Goal: Transaction & Acquisition: Purchase product/service

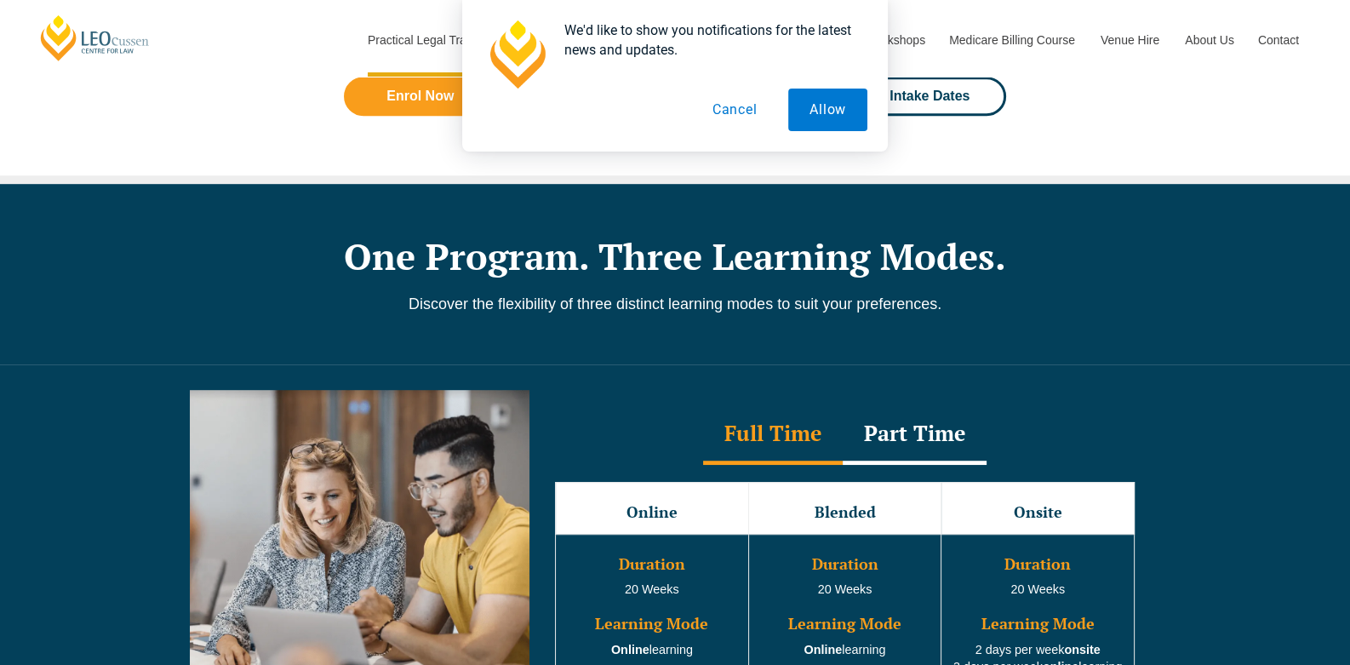
scroll to position [1616, 0]
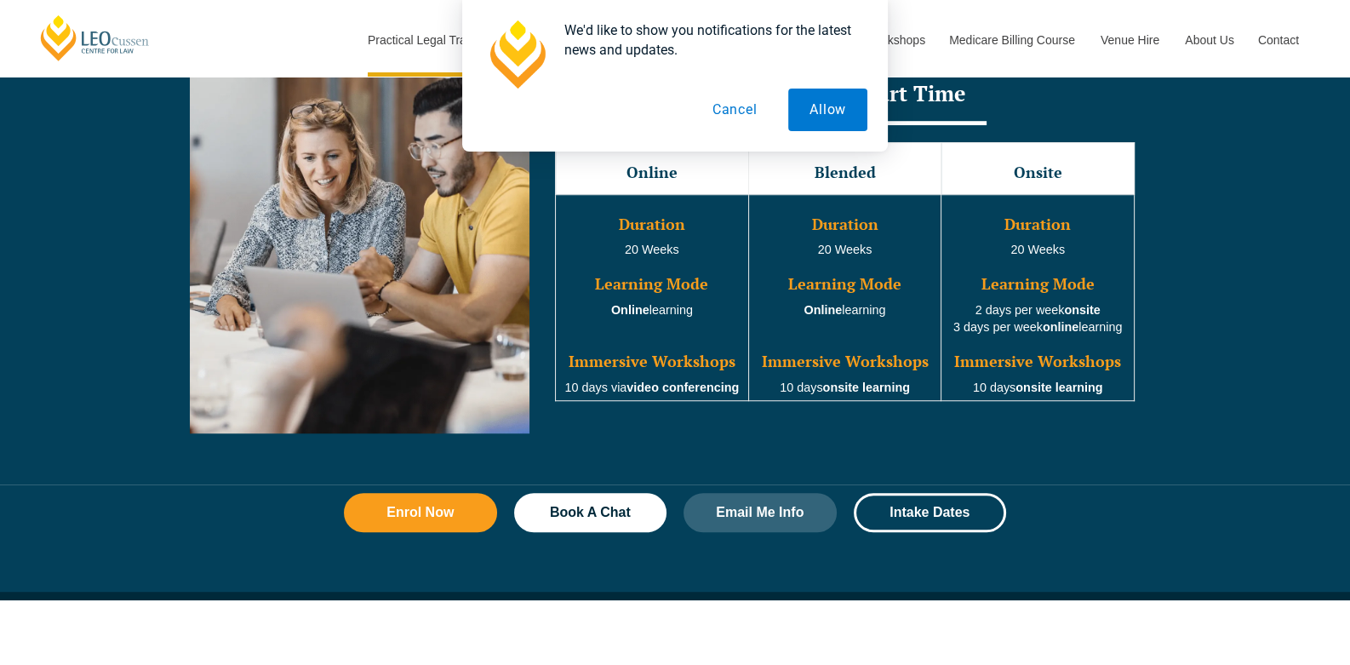
click at [828, 105] on button "Allow" at bounding box center [827, 110] width 79 height 43
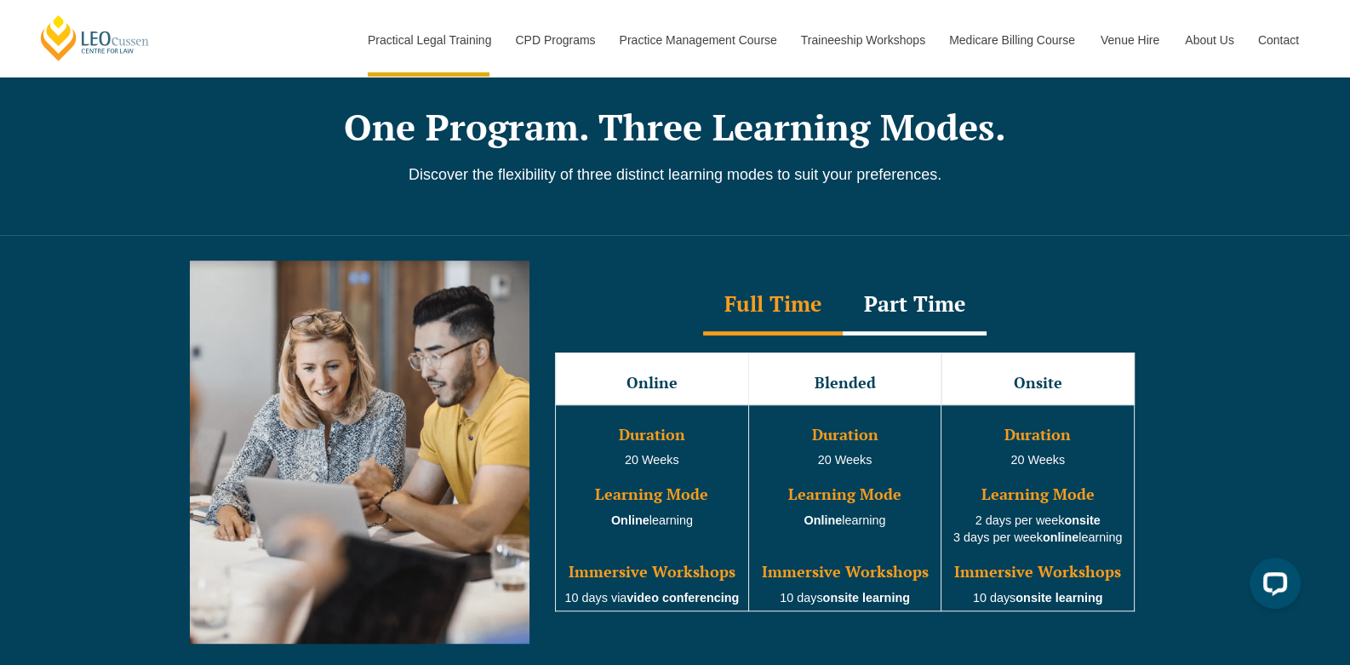
scroll to position [1446, 0]
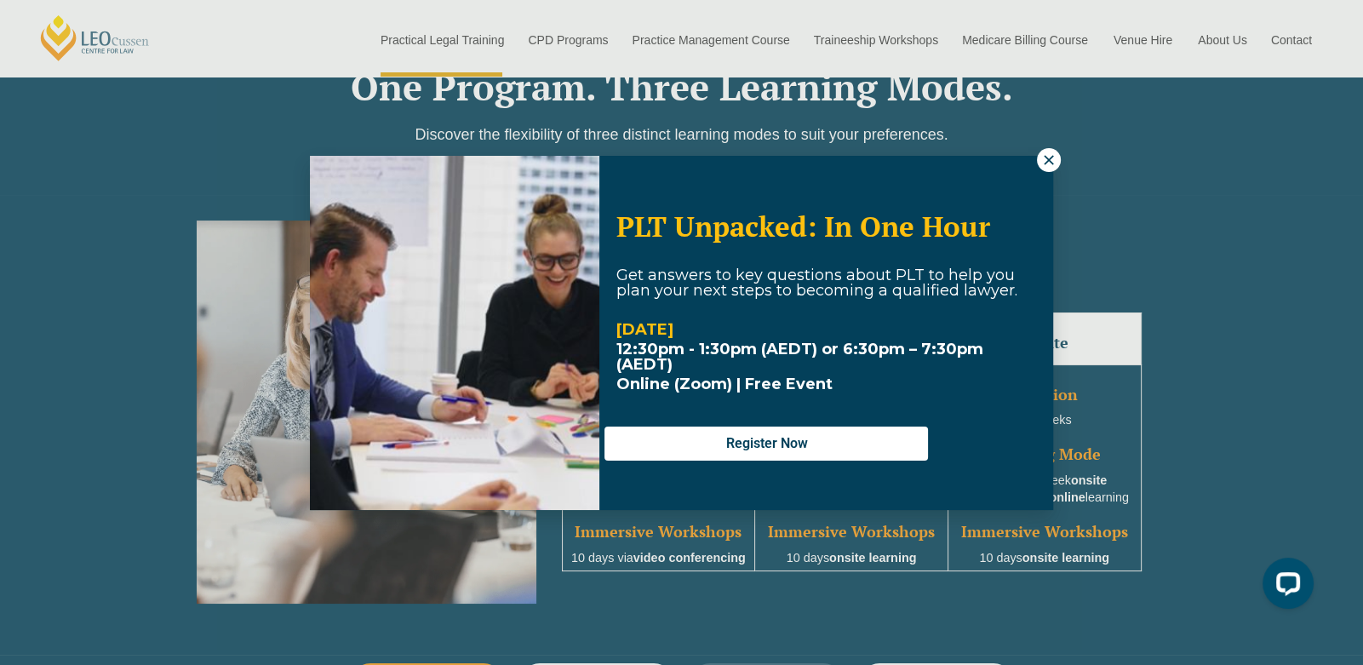
click at [1044, 154] on icon at bounding box center [1048, 159] width 15 height 15
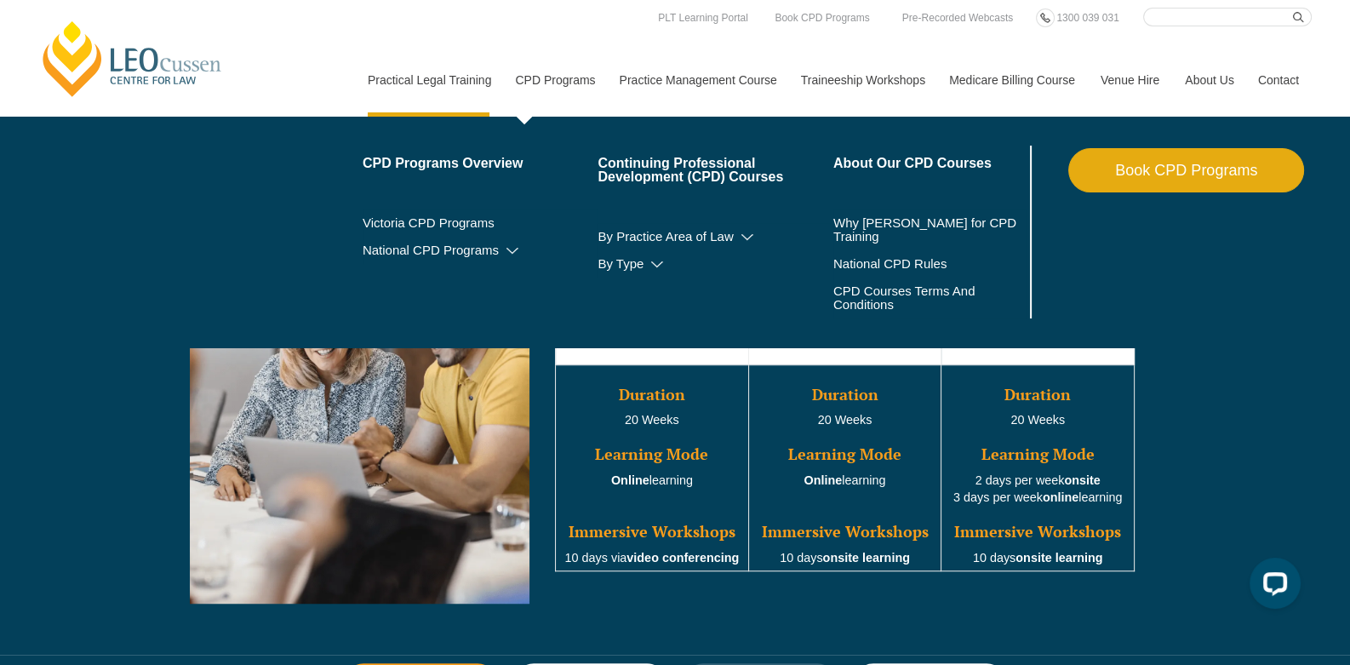
click at [553, 71] on link "CPD Programs" at bounding box center [554, 79] width 104 height 73
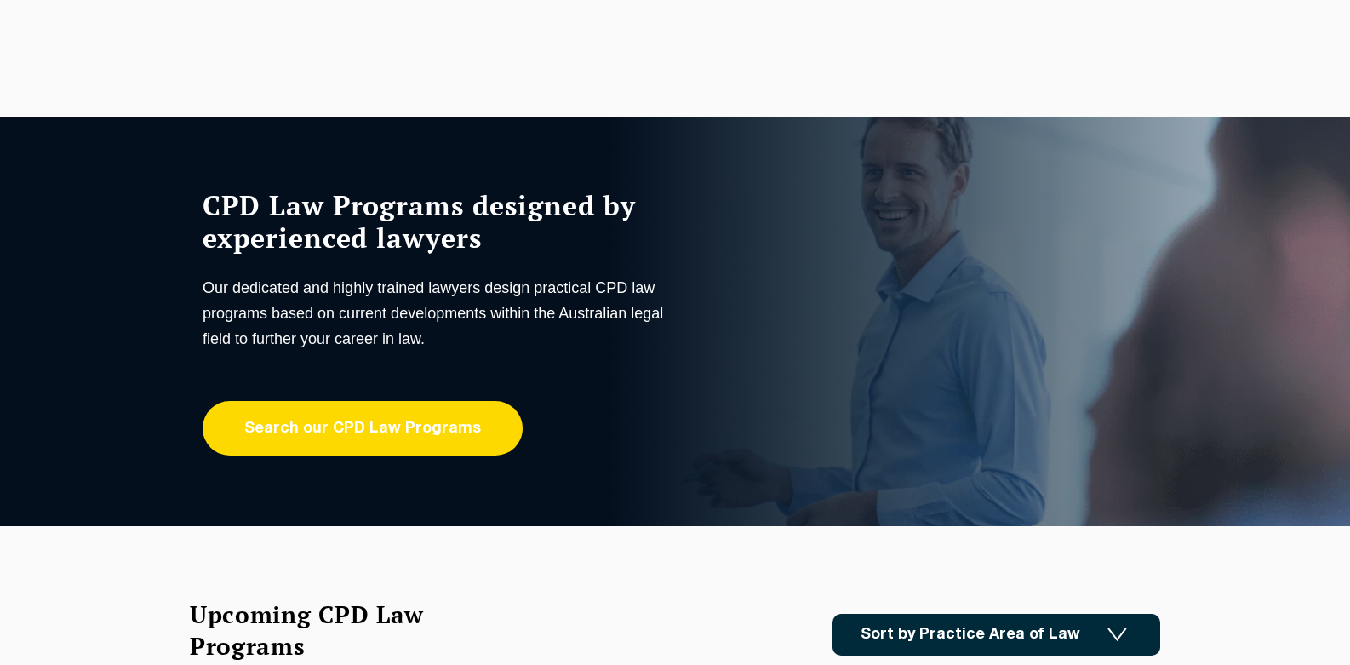
click at [363, 401] on link "Search our CPD Law Programs" at bounding box center [363, 428] width 320 height 54
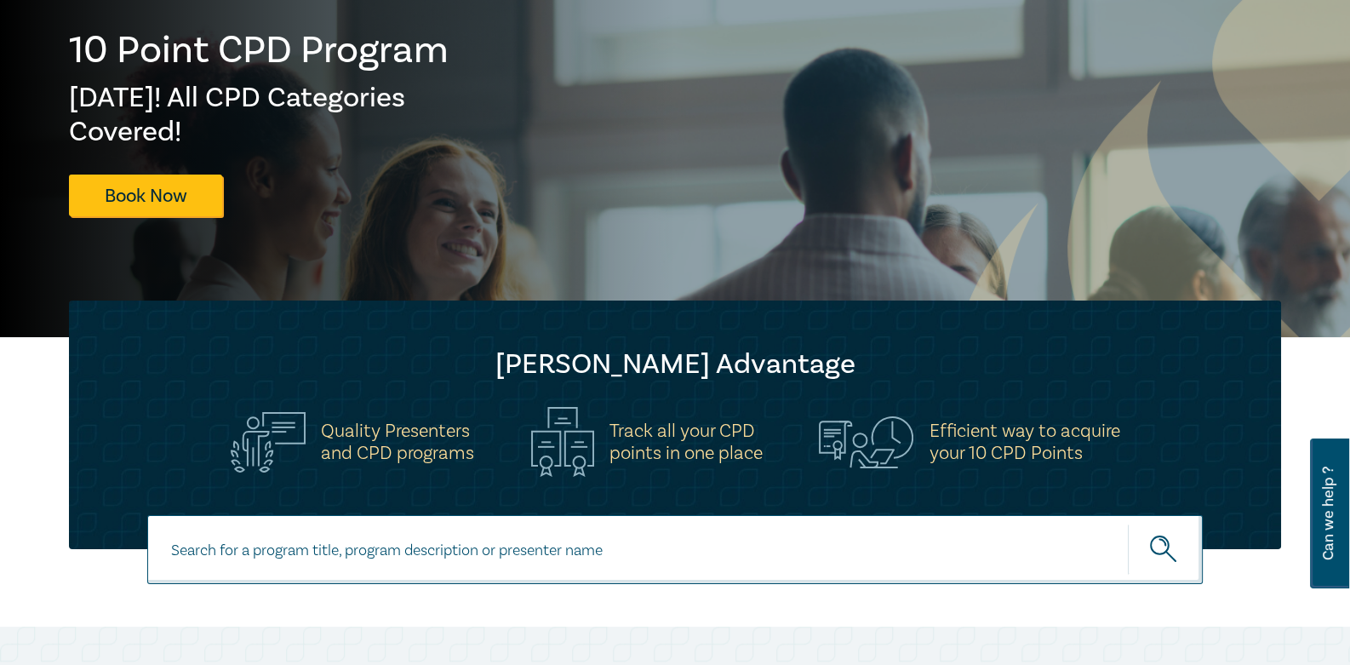
scroll to position [340, 0]
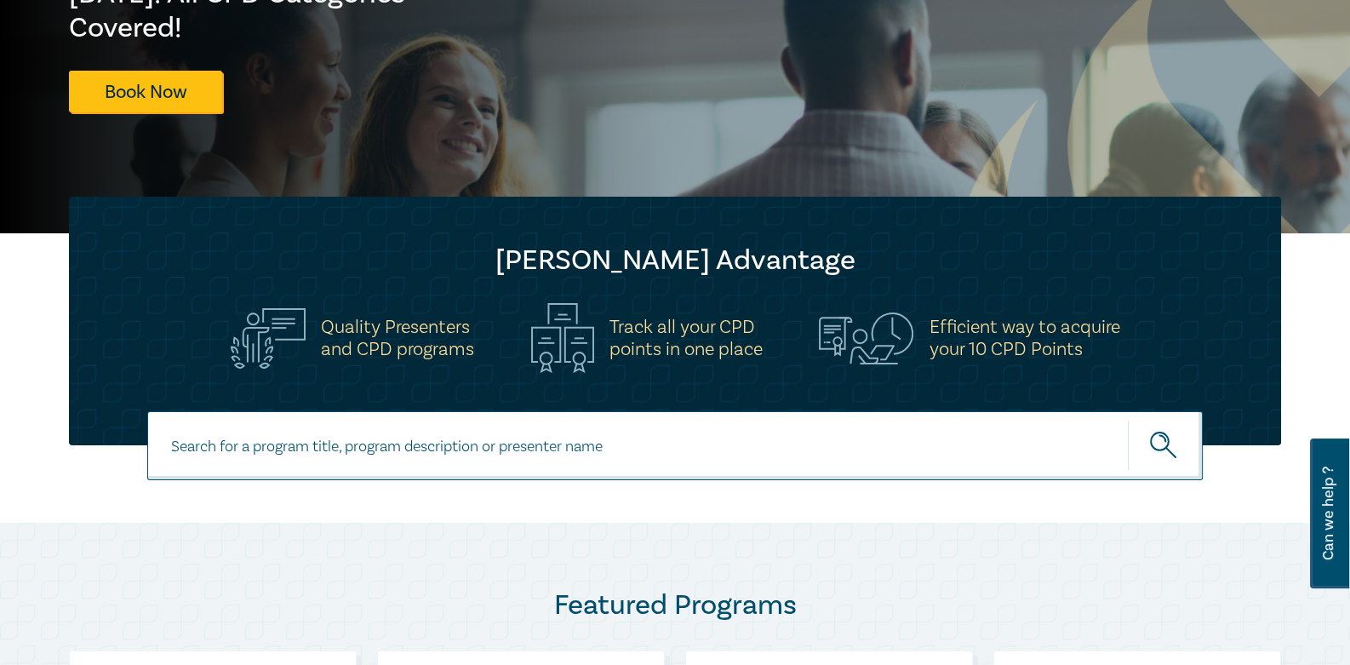
click at [466, 448] on input at bounding box center [674, 445] width 1055 height 69
type input "AI in the law intensive"
click at [1128, 420] on button "submit" at bounding box center [1165, 446] width 75 height 52
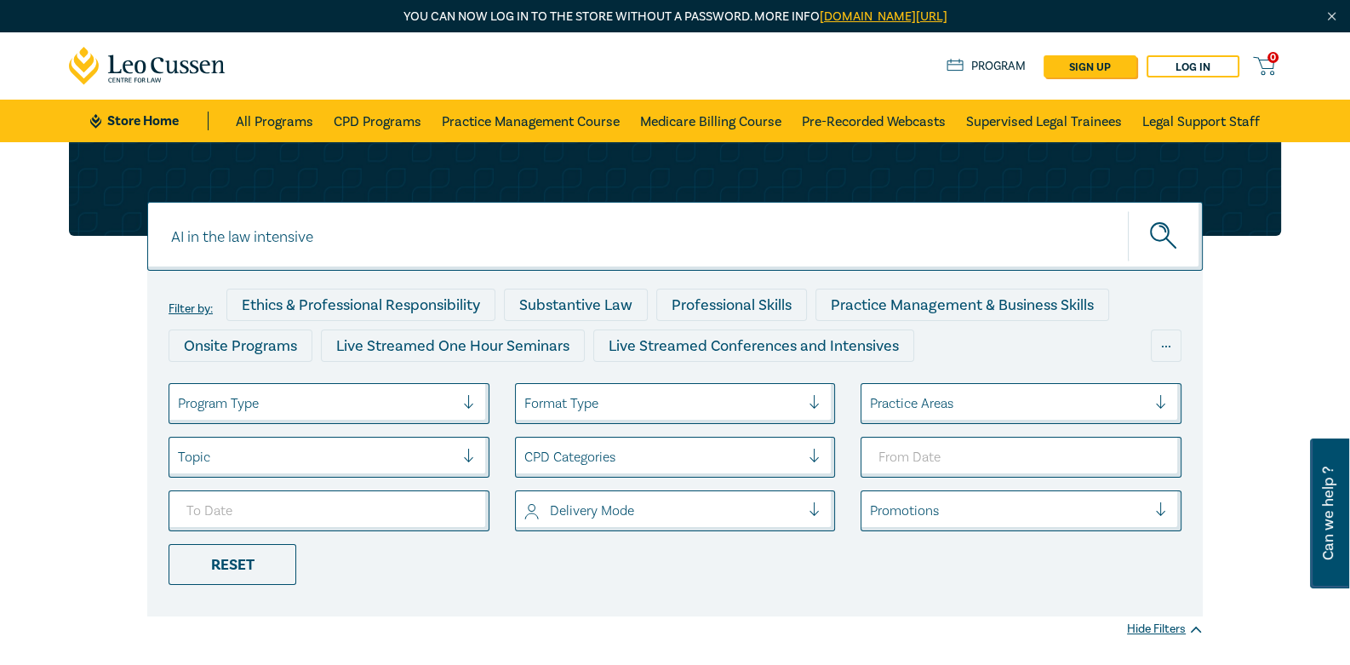
click at [404, 411] on div at bounding box center [316, 403] width 277 height 22
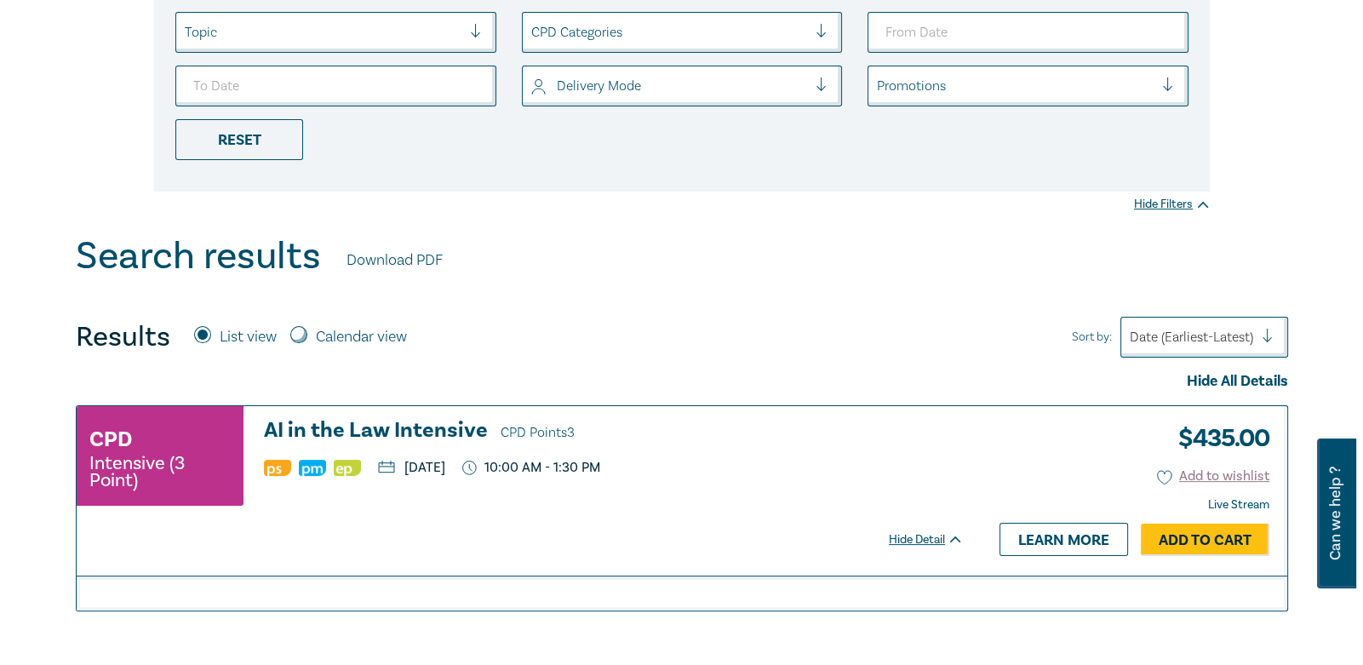
scroll to position [596, 0]
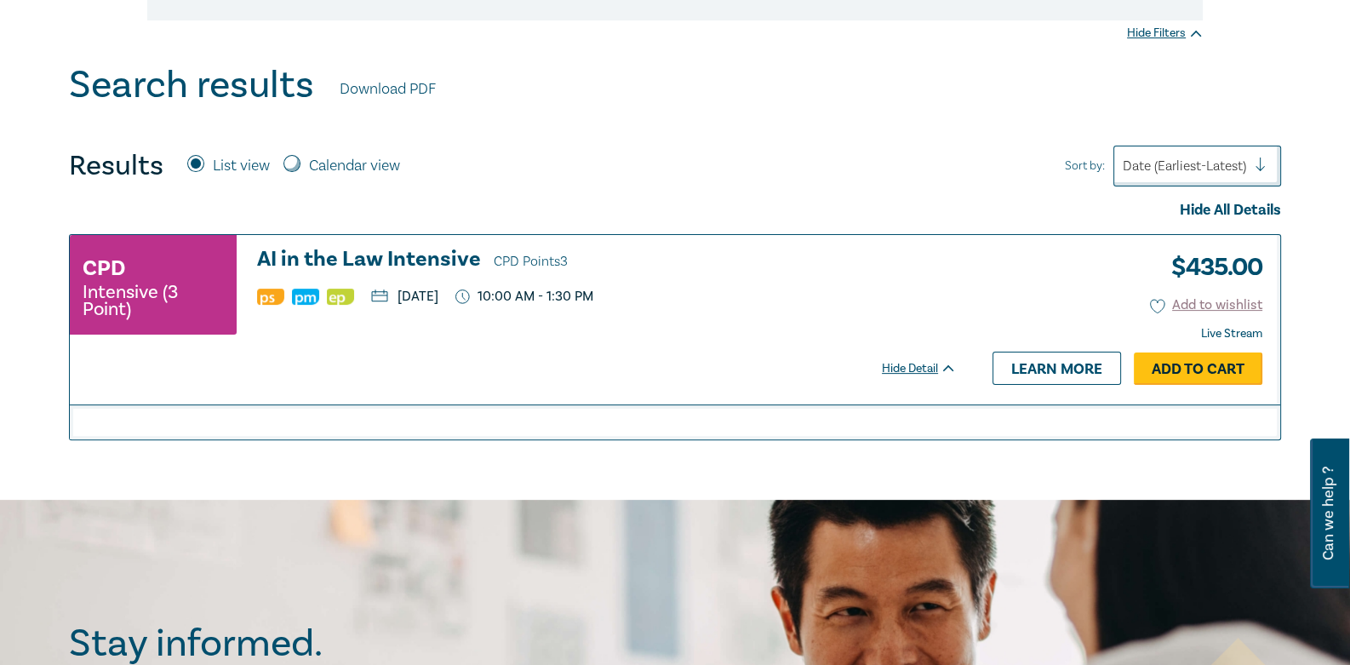
click at [1213, 367] on link "Add to Cart" at bounding box center [1198, 368] width 129 height 32
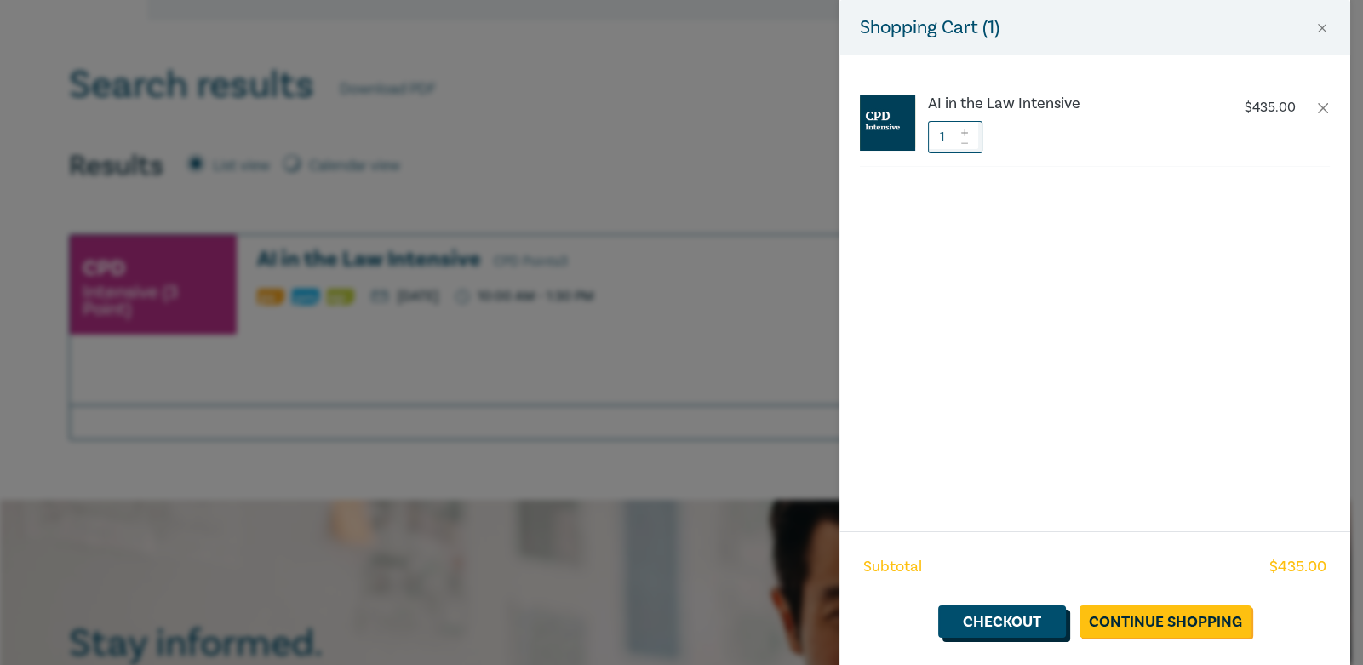
click at [988, 621] on link "Checkout" at bounding box center [1002, 621] width 128 height 32
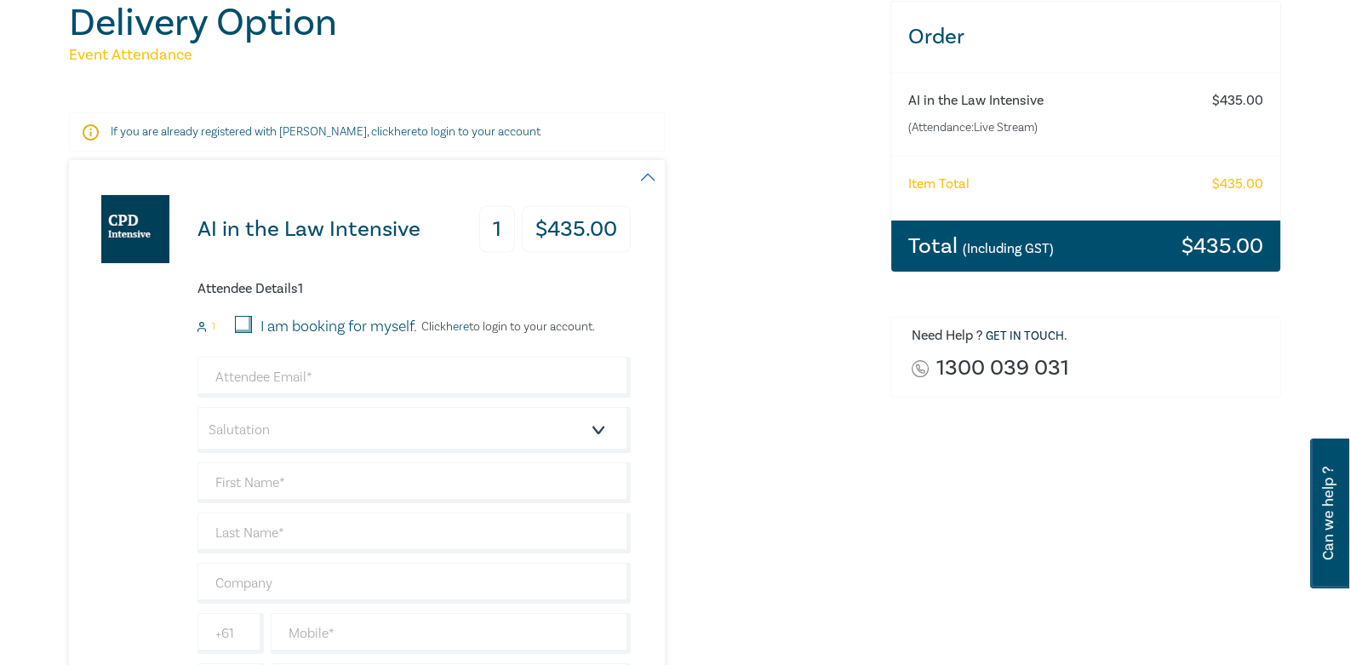
scroll to position [255, 0]
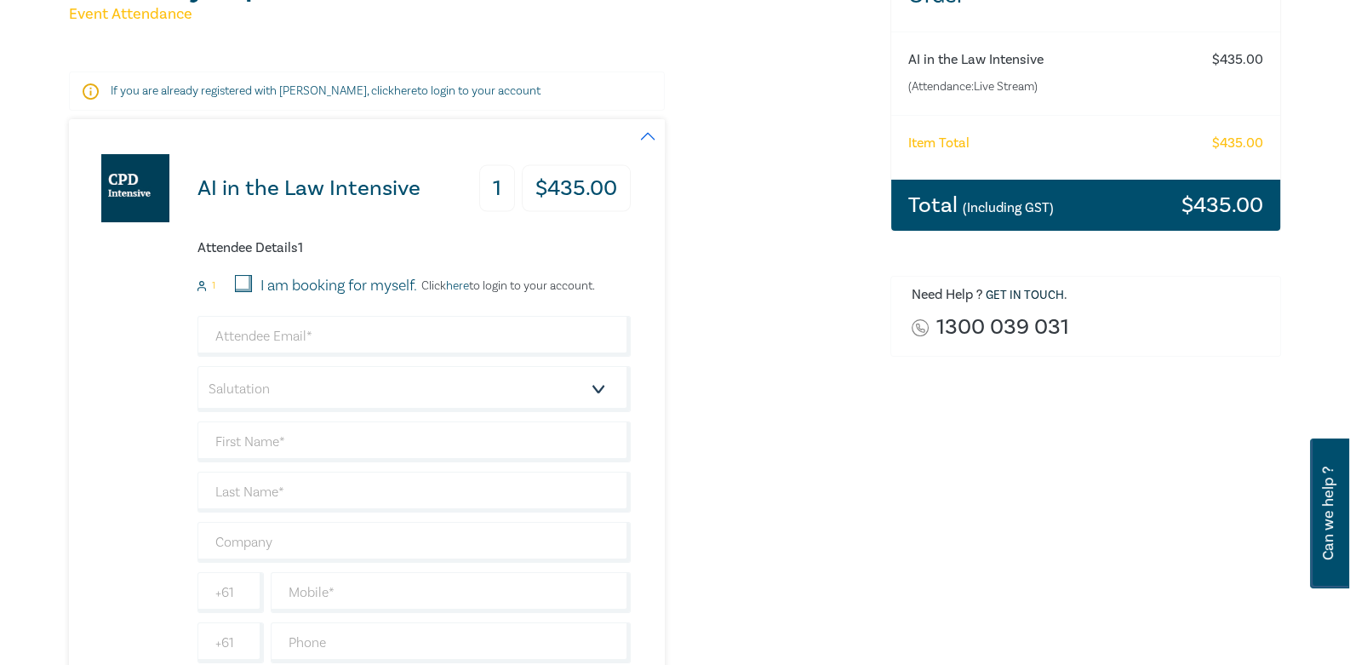
click at [245, 280] on input "I am booking for myself." at bounding box center [243, 283] width 17 height 17
checkbox input "true"
click at [337, 340] on input "email" at bounding box center [413, 336] width 433 height 41
type input "[PERSON_NAME][EMAIL_ADDRESS][PERSON_NAME][DOMAIN_NAME]"
select select "Ms."
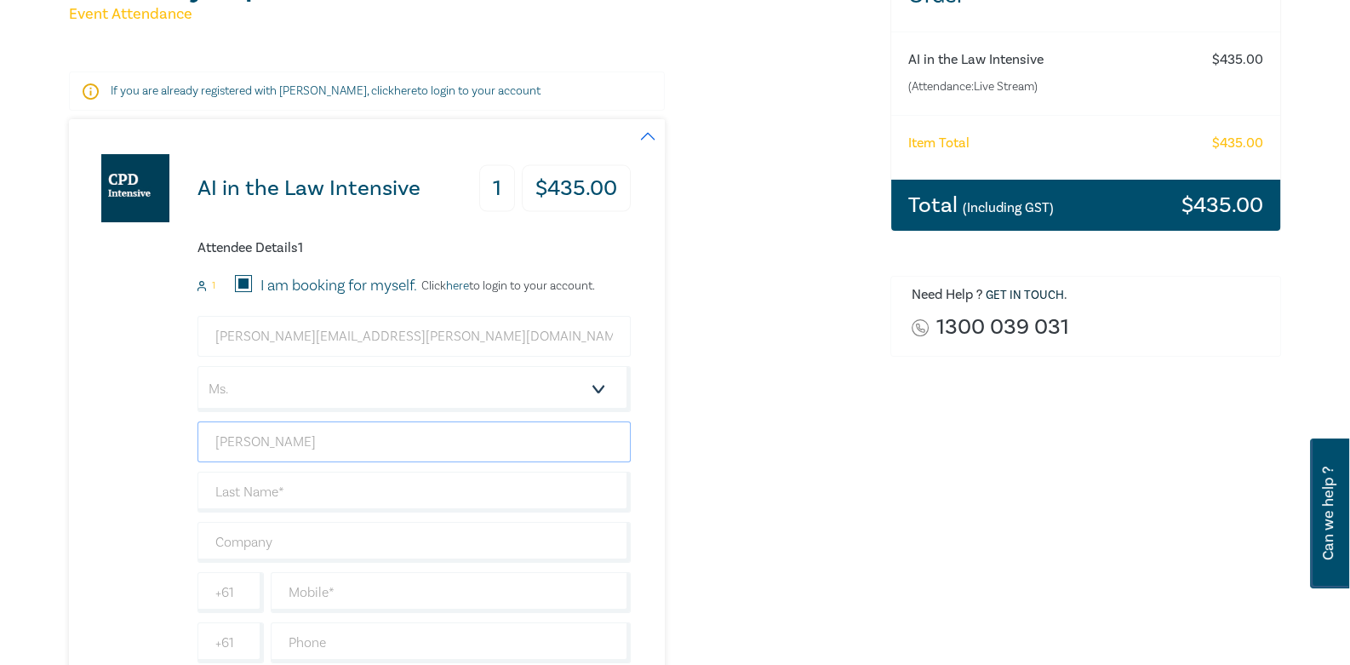
type input "[PERSON_NAME]"
type input "Tung"
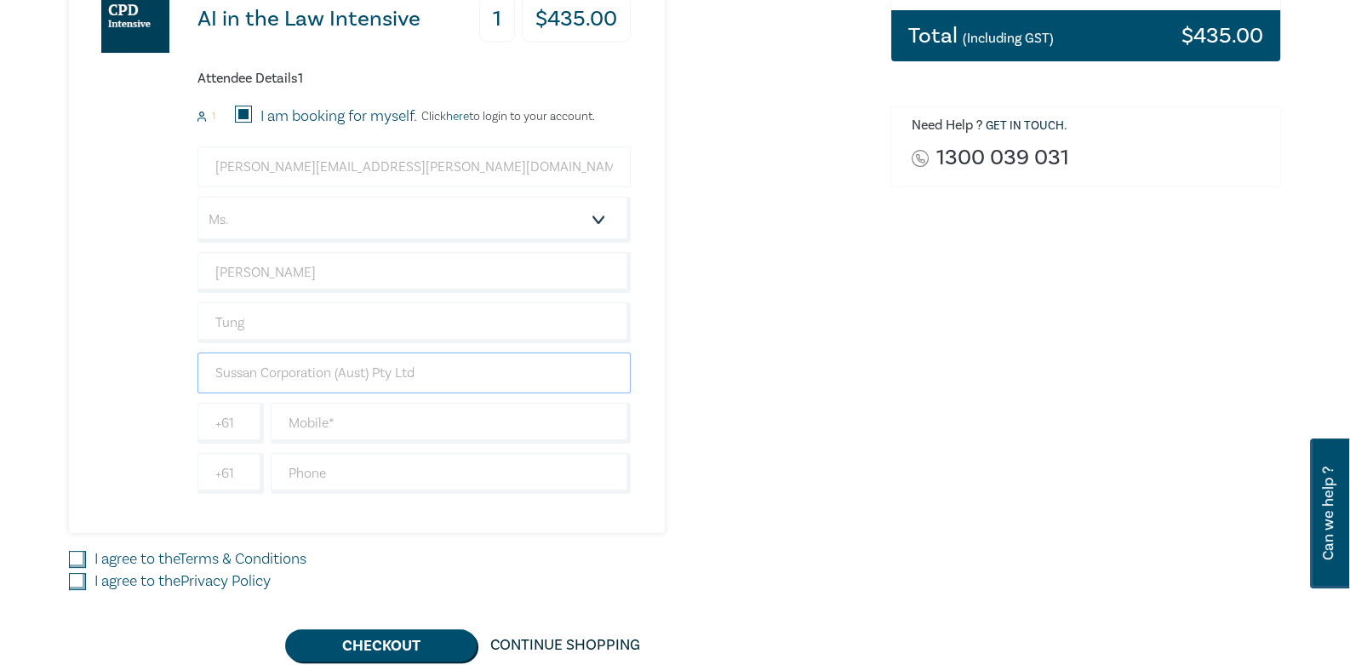
scroll to position [425, 0]
type input "Sussan Corporation (Aust) Pty Ltd"
click at [383, 415] on input "text" at bounding box center [451, 423] width 360 height 41
type input "438220202"
click at [85, 551] on input "I agree to the Terms & Conditions" at bounding box center [77, 559] width 17 height 17
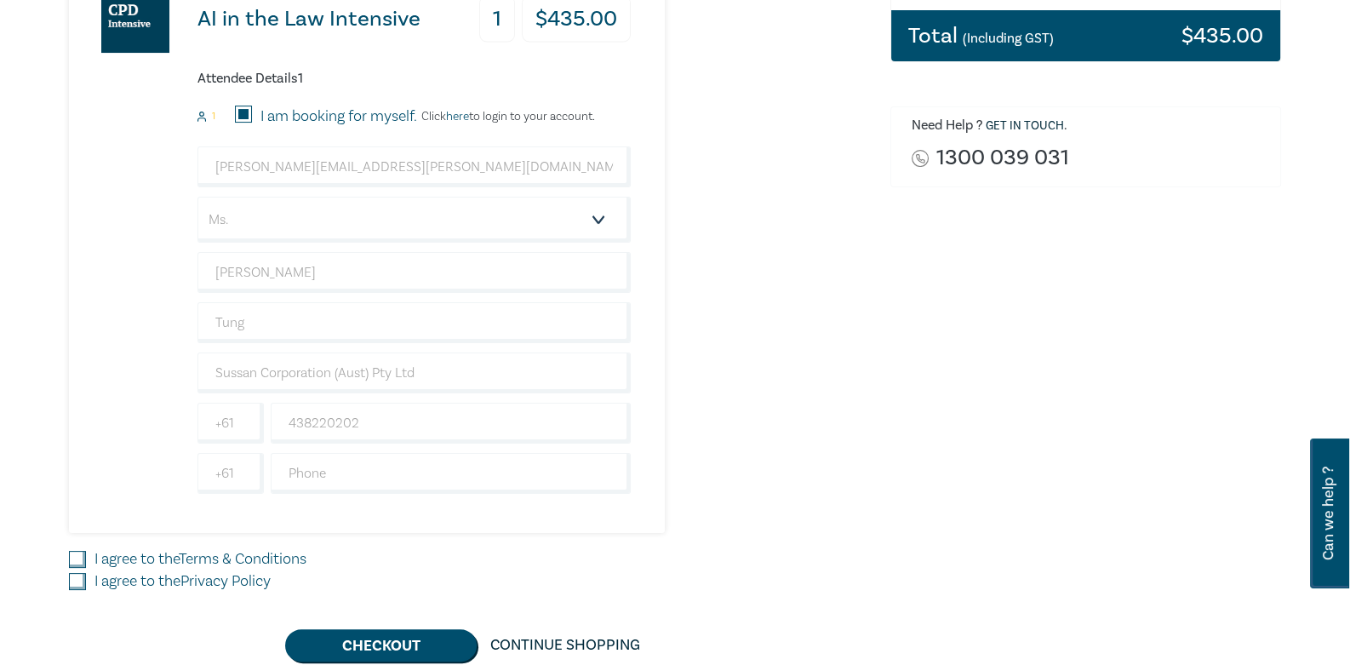
checkbox input "true"
click at [76, 581] on input "I agree to the Privacy Policy" at bounding box center [77, 581] width 17 height 17
checkbox input "true"
click at [376, 640] on button "Checkout" at bounding box center [381, 645] width 192 height 32
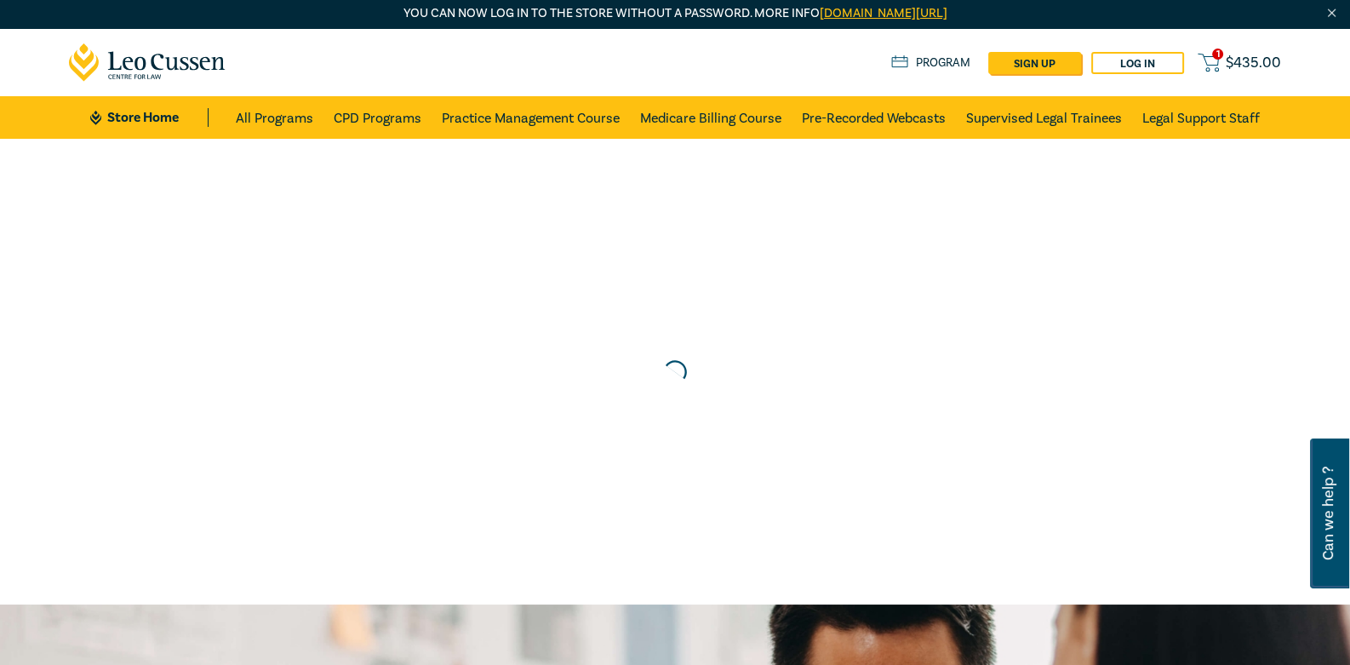
scroll to position [0, 0]
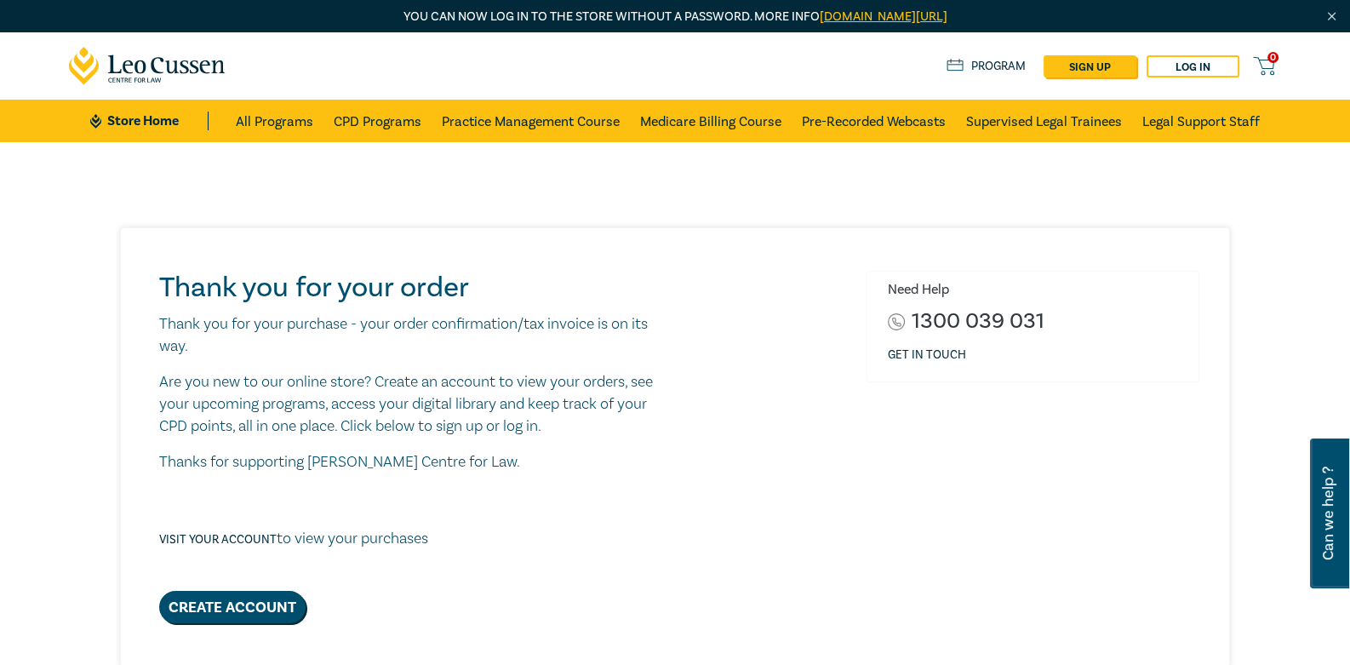
click at [753, 377] on div "Thank you for your order Thank you for your purchase - your order confirmation/…" at bounding box center [679, 447] width 1060 height 352
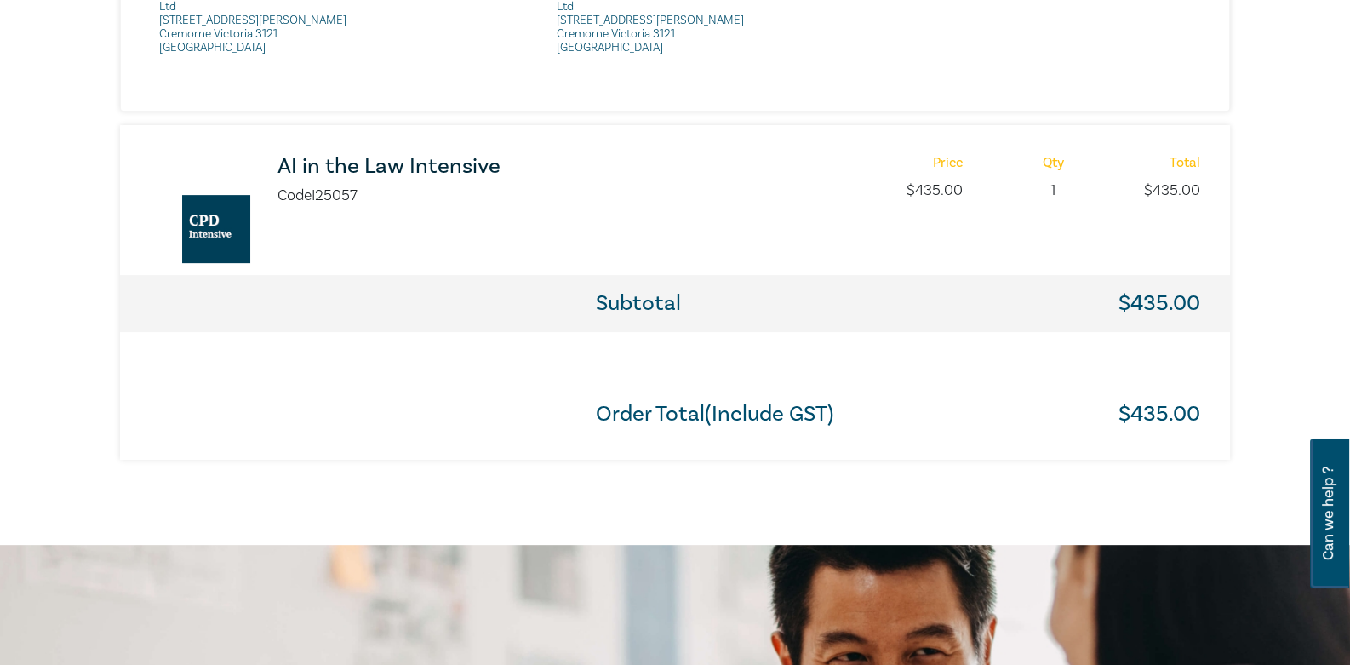
scroll to position [511, 0]
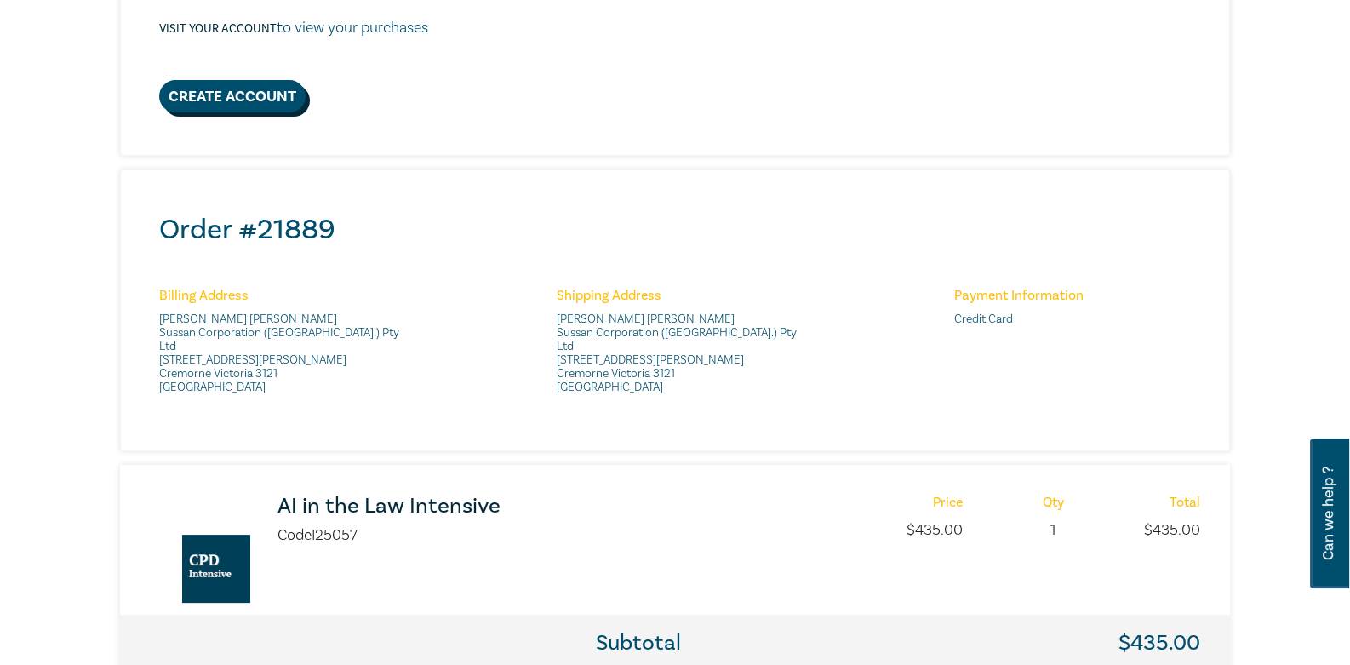
click at [242, 95] on link "Create Account" at bounding box center [232, 96] width 146 height 32
select select "AU"
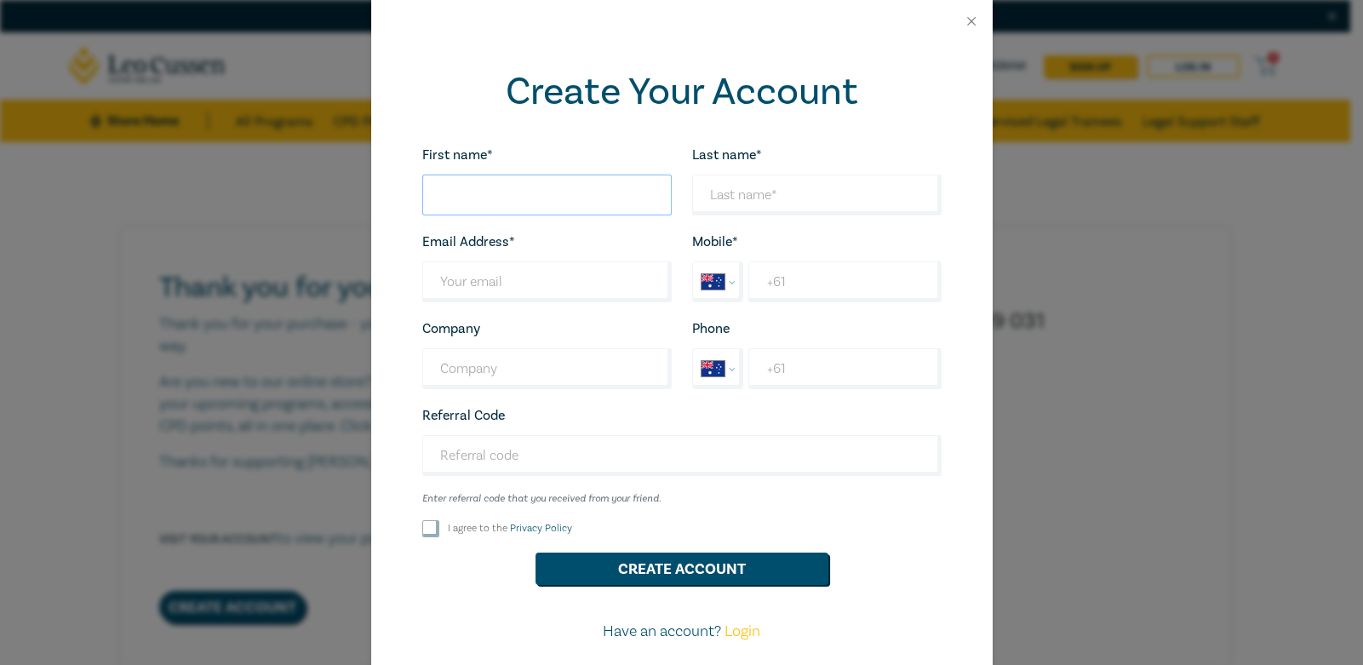
click at [526, 187] on input "First name*" at bounding box center [546, 194] width 249 height 41
type input "[PERSON_NAME]"
type input "Tung"
click at [506, 285] on input "Last name*" at bounding box center [546, 281] width 249 height 41
type input "[PERSON_NAME][EMAIL_ADDRESS][PERSON_NAME][DOMAIN_NAME]"
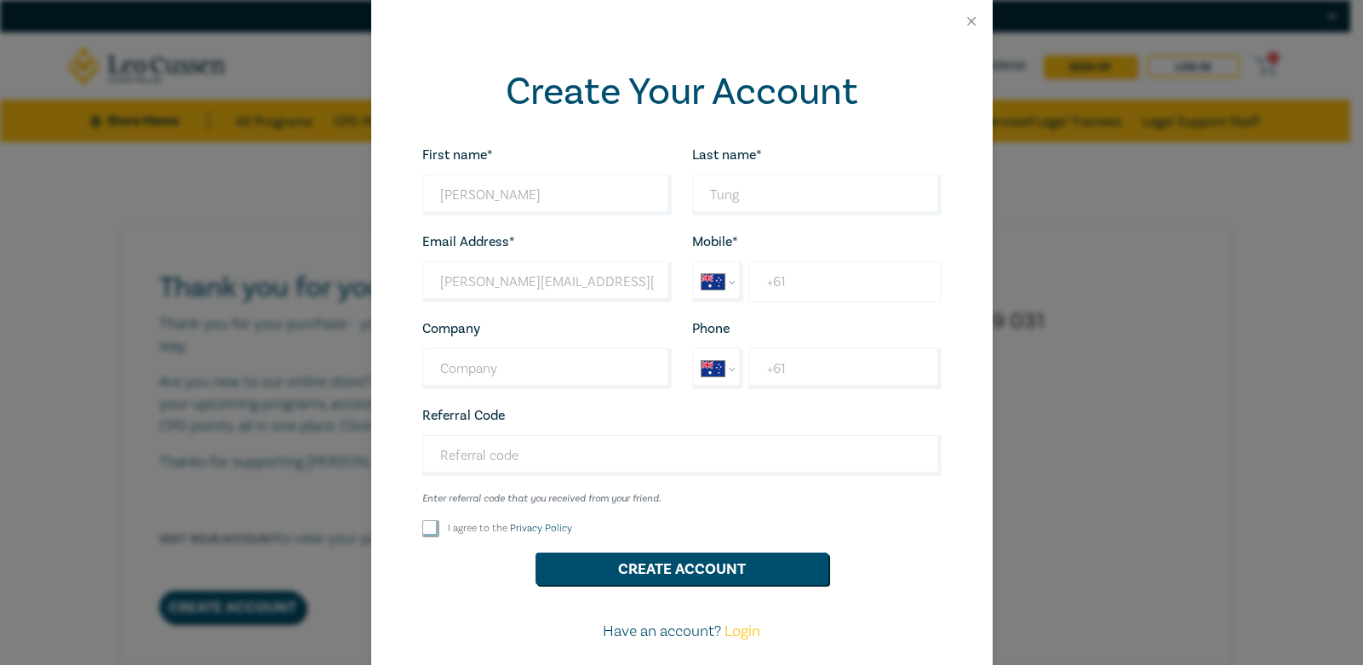
click at [802, 276] on input "+61" at bounding box center [844, 281] width 192 height 41
type input "[PHONE_NUMBER]"
click at [545, 372] on input "Company" at bounding box center [546, 368] width 249 height 41
click at [452, 371] on input "Sussan Corporation (" at bounding box center [546, 368] width 249 height 41
click at [606, 362] on input "Sussan Corporation (" at bounding box center [546, 368] width 249 height 41
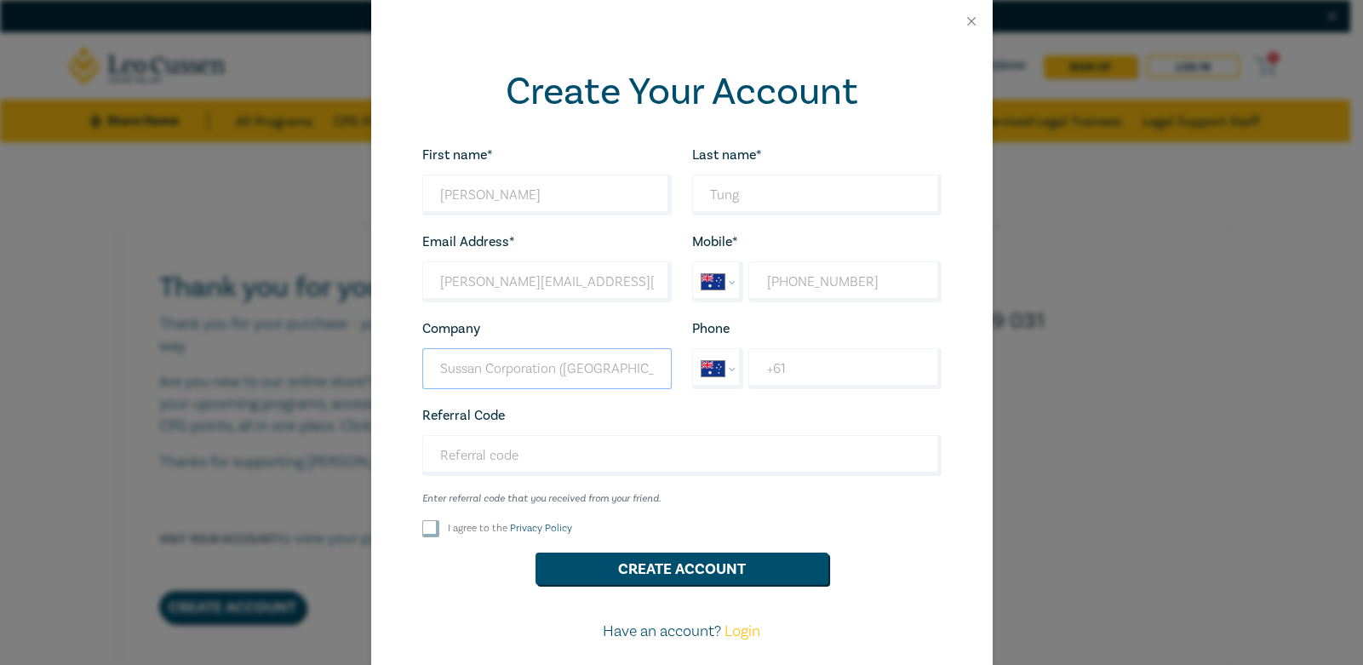
type input "Sussan Corporation ([GEOGRAPHIC_DATA].) Pty Ltd"
click at [422, 528] on input "I agree to the Privacy Policy" at bounding box center [430, 528] width 17 height 17
checkbox input "true"
click at [722, 571] on button "Create Account" at bounding box center [681, 568] width 293 height 32
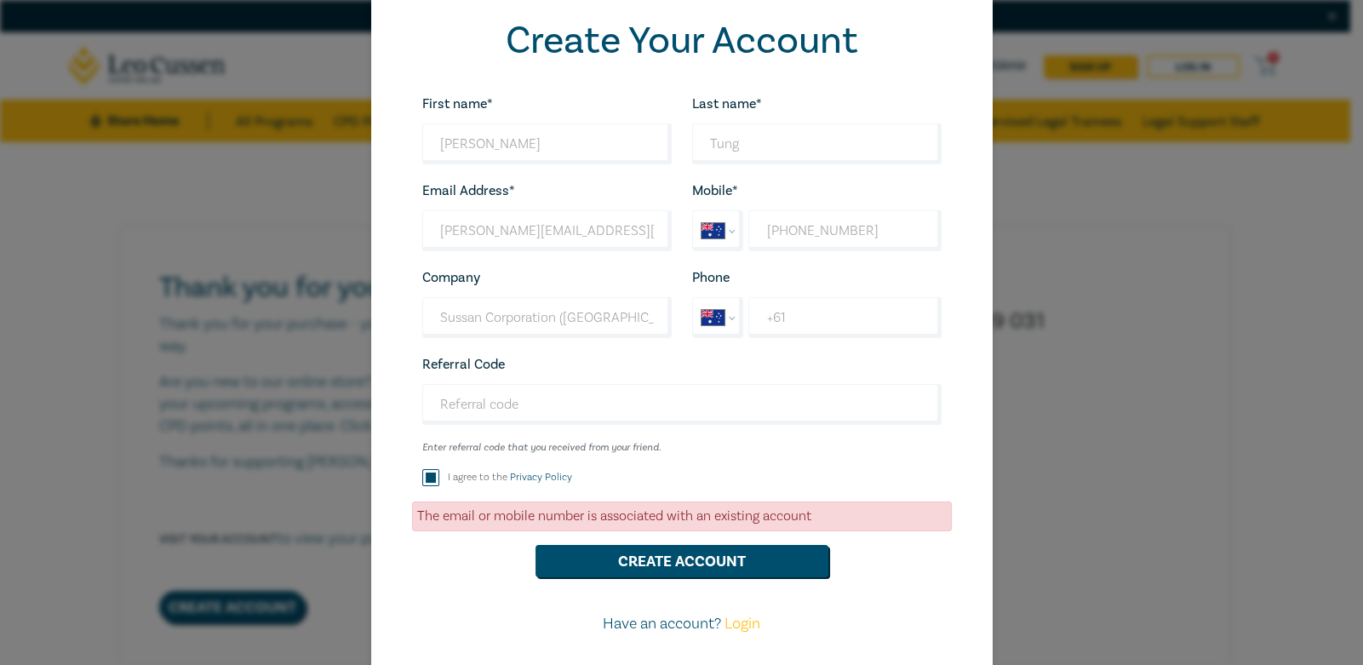
scroll to position [115, 0]
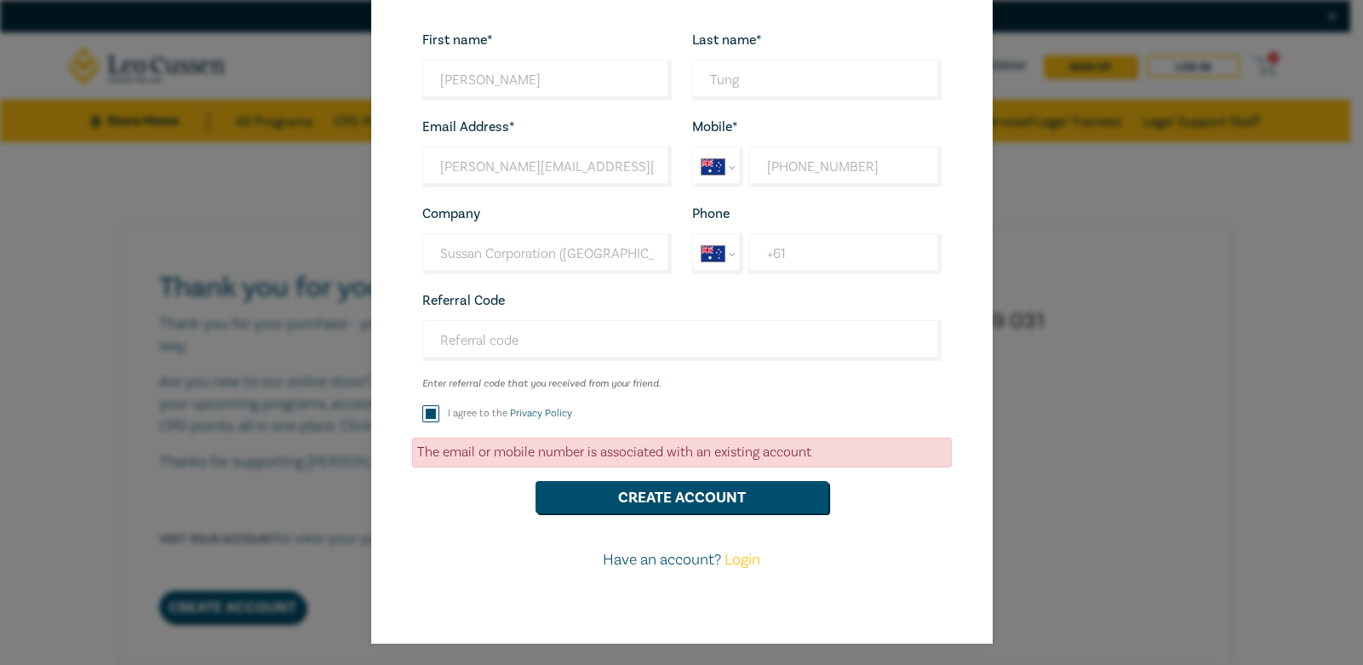
click at [741, 564] on link "Login" at bounding box center [742, 560] width 36 height 20
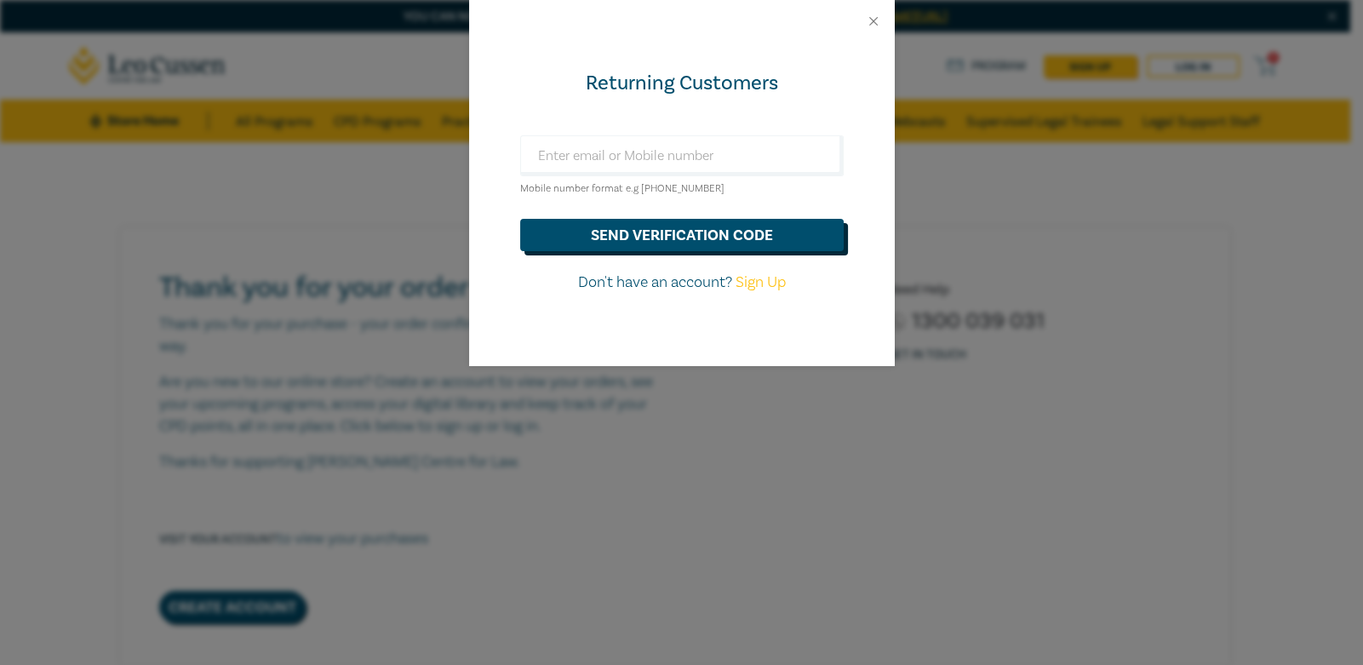
click at [666, 236] on button "send verification code" at bounding box center [681, 235] width 323 height 32
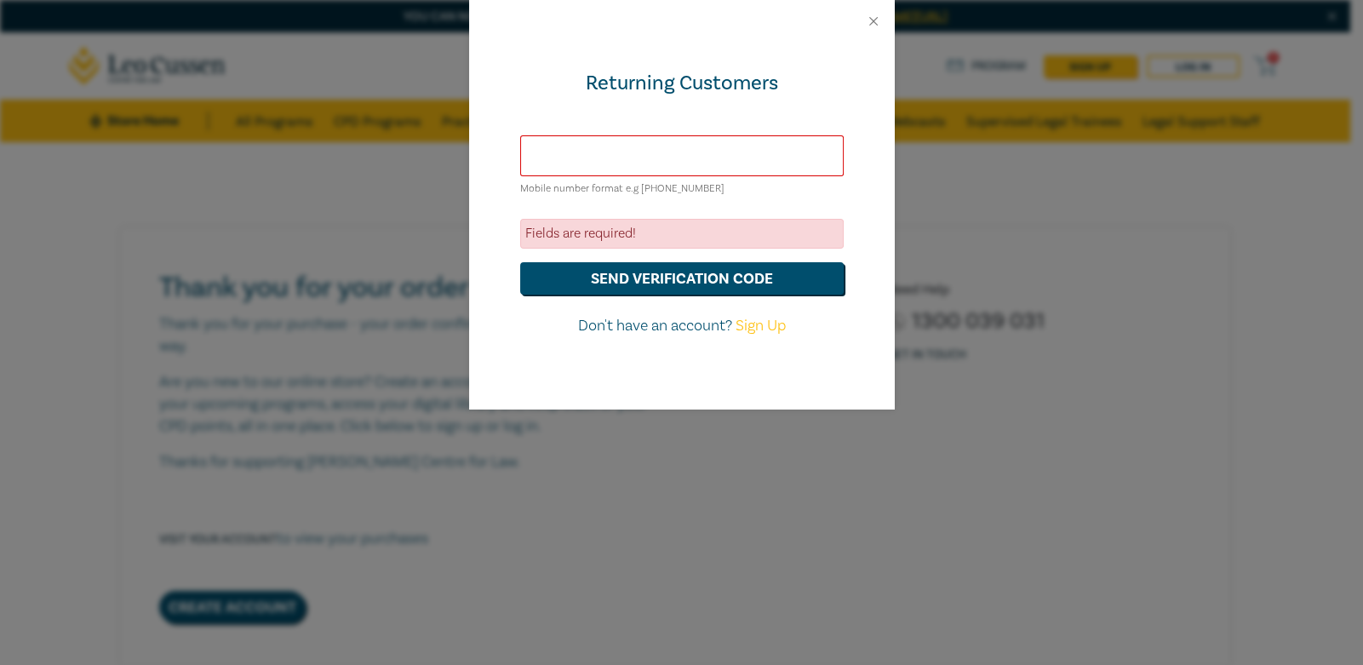
click at [630, 152] on input "text" at bounding box center [681, 155] width 323 height 41
click at [653, 266] on button "send verification code" at bounding box center [681, 278] width 323 height 32
drag, startPoint x: 656, startPoint y: 151, endPoint x: 485, endPoint y: 155, distance: 171.1
click at [485, 155] on div "Returning Customers [PHONE_NUMBER] Mobile number format e.g [PHONE_NUMBER] Inva…" at bounding box center [682, 226] width 426 height 367
type input "[PERSON_NAME][EMAIL_ADDRESS][PERSON_NAME][DOMAIN_NAME]"
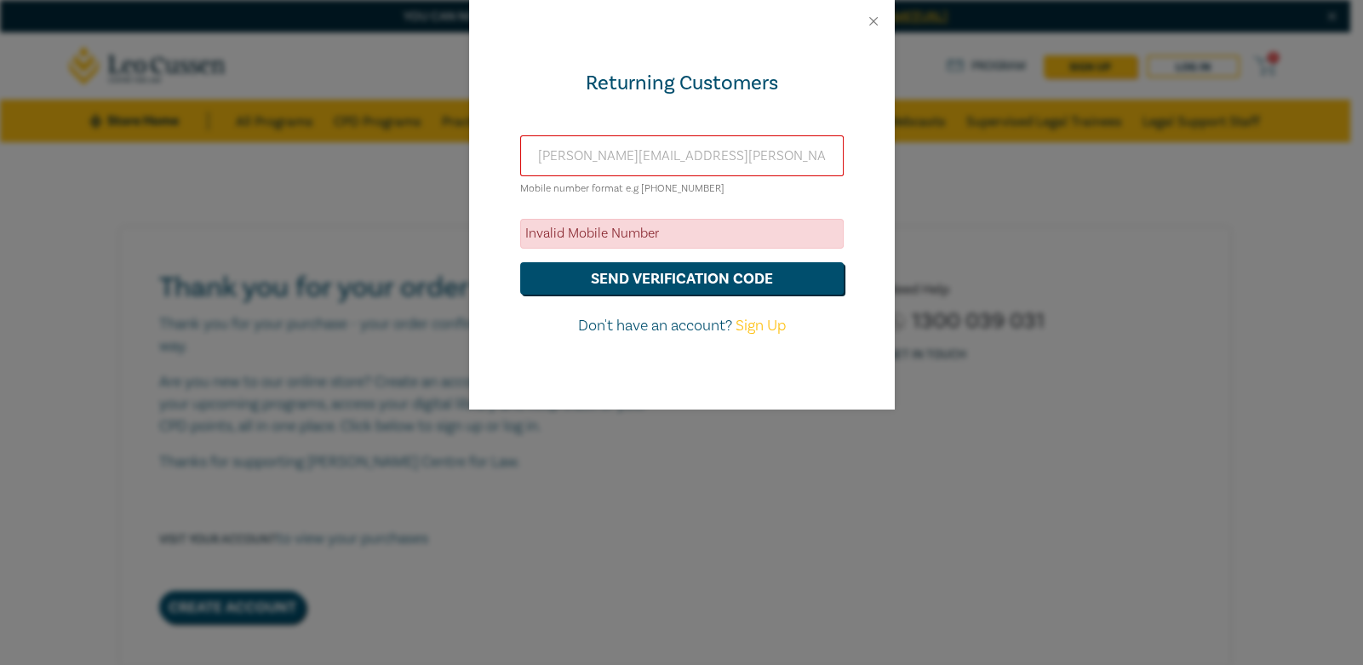
click at [520, 262] on button "send verification code" at bounding box center [681, 278] width 323 height 32
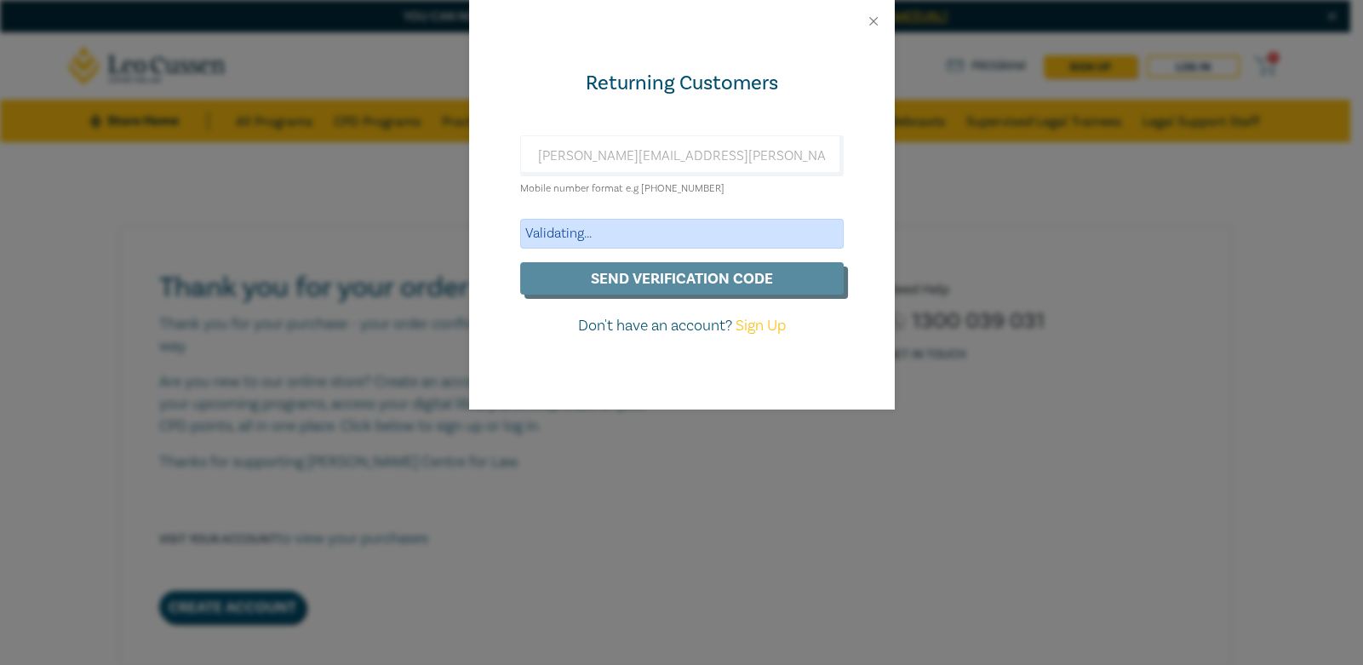
click at [686, 288] on form "[PERSON_NAME][EMAIL_ADDRESS][PERSON_NAME][DOMAIN_NAME] Mobile number format e.g…" at bounding box center [681, 236] width 323 height 202
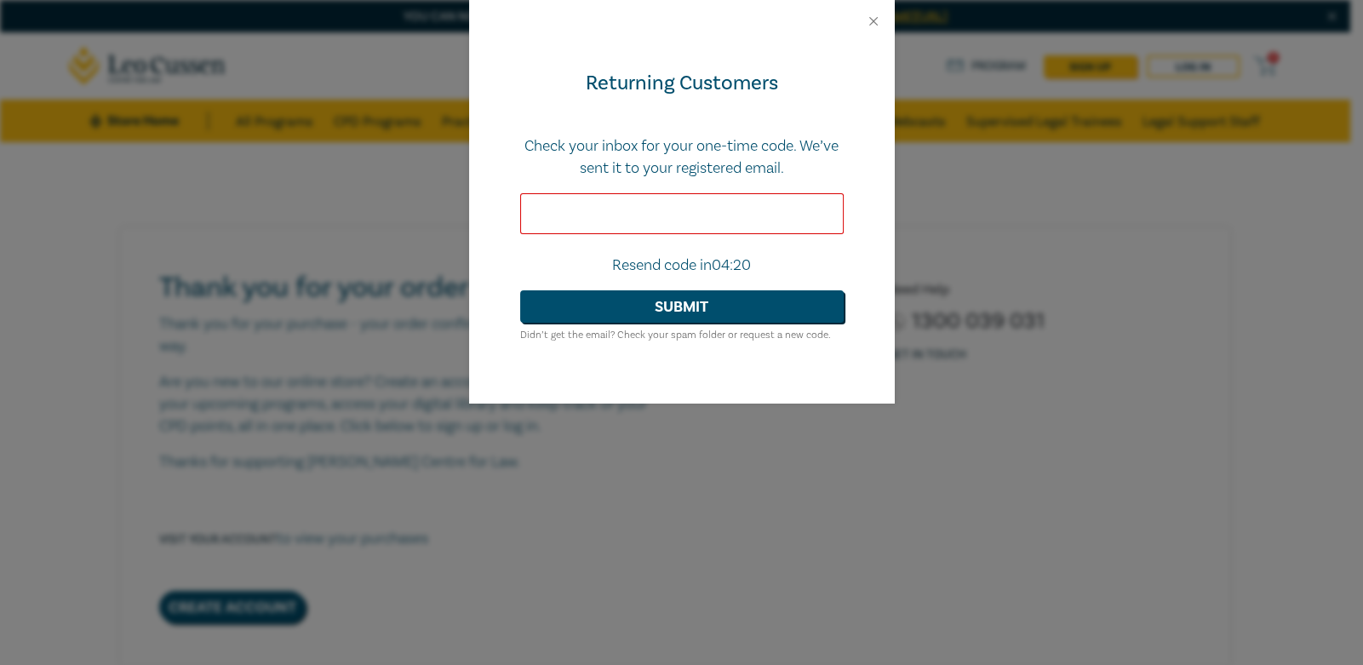
click at [591, 220] on input "text" at bounding box center [681, 213] width 323 height 41
paste input "148410"
type input "148410"
click at [702, 290] on button "Submit" at bounding box center [681, 306] width 323 height 32
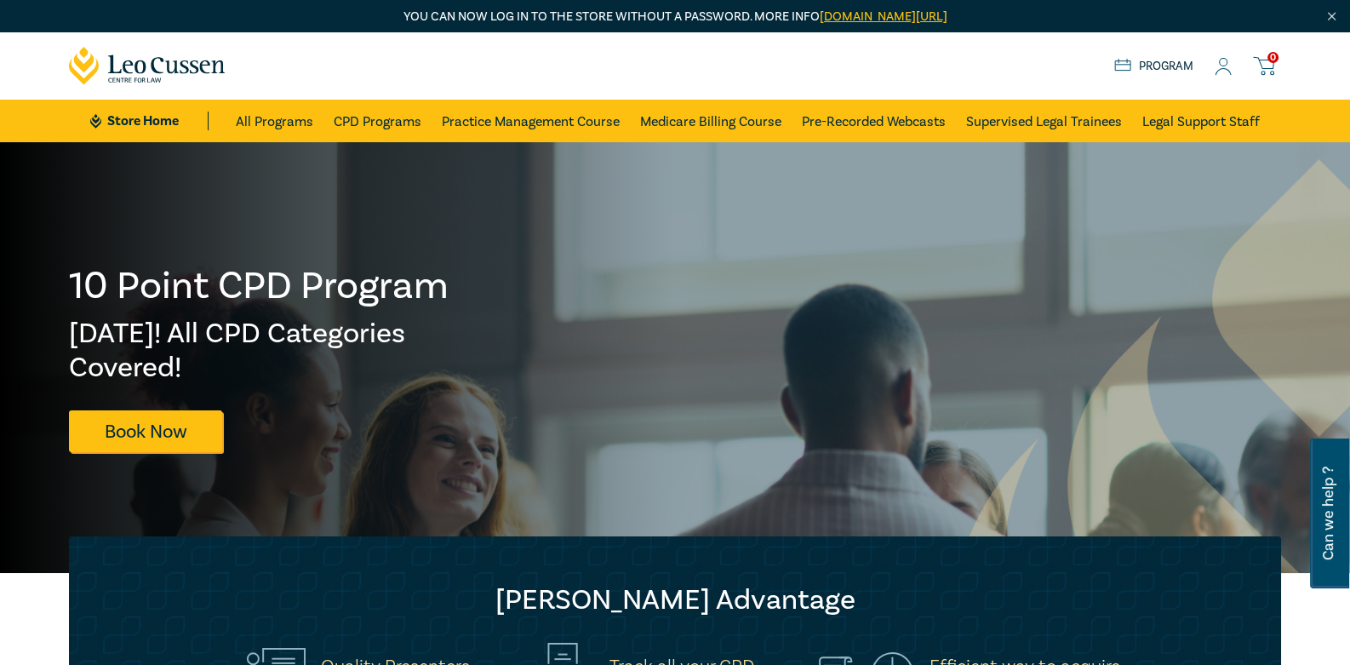
click at [679, 346] on div "10 Point CPD Program [DATE]! All CPD Categories Covered! Book Now" at bounding box center [675, 358] width 1233 height 188
